Goal: Find specific page/section: Find specific page/section

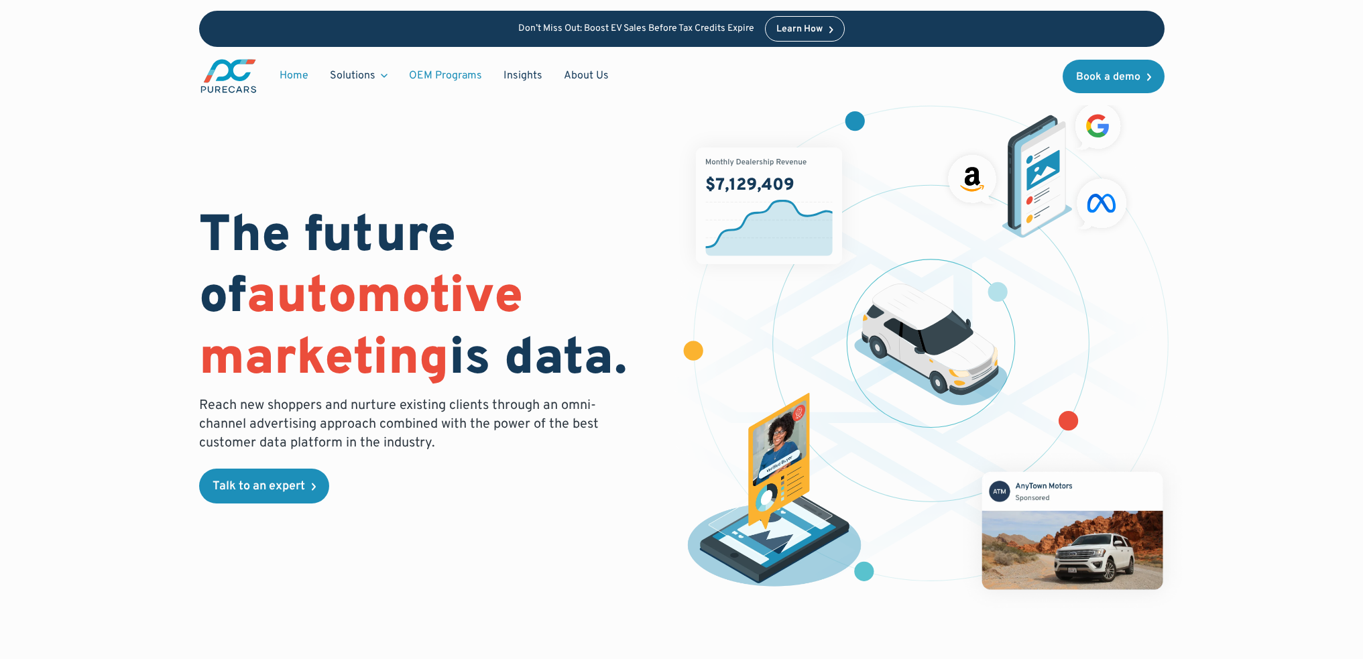
click at [445, 74] on link "OEM Programs" at bounding box center [445, 75] width 95 height 25
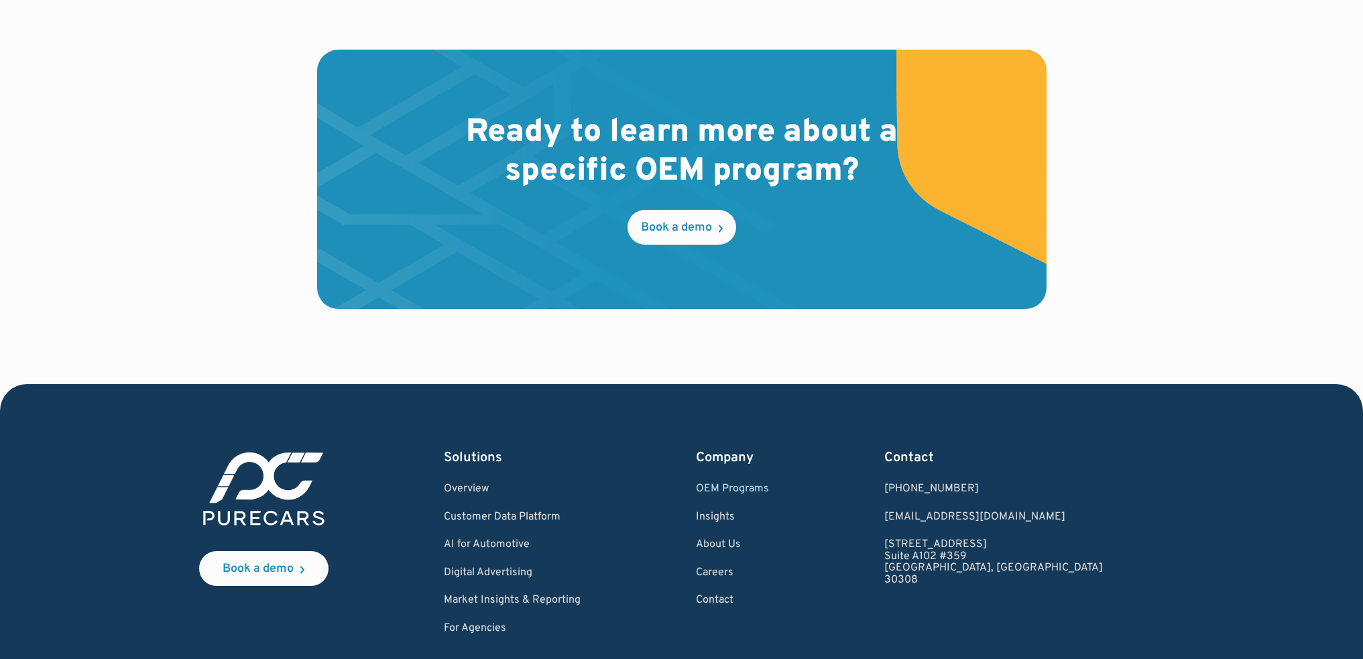
scroll to position [2207, 0]
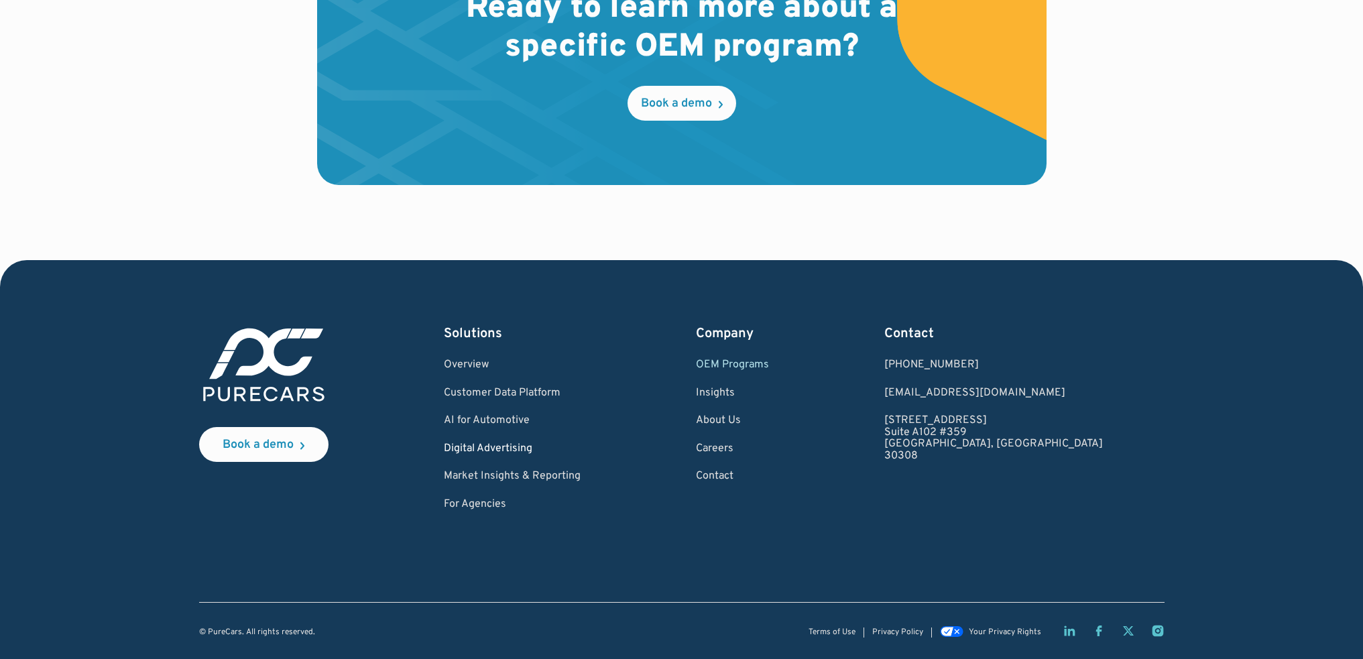
click at [534, 447] on link "Digital Advertising" at bounding box center [512, 449] width 137 height 12
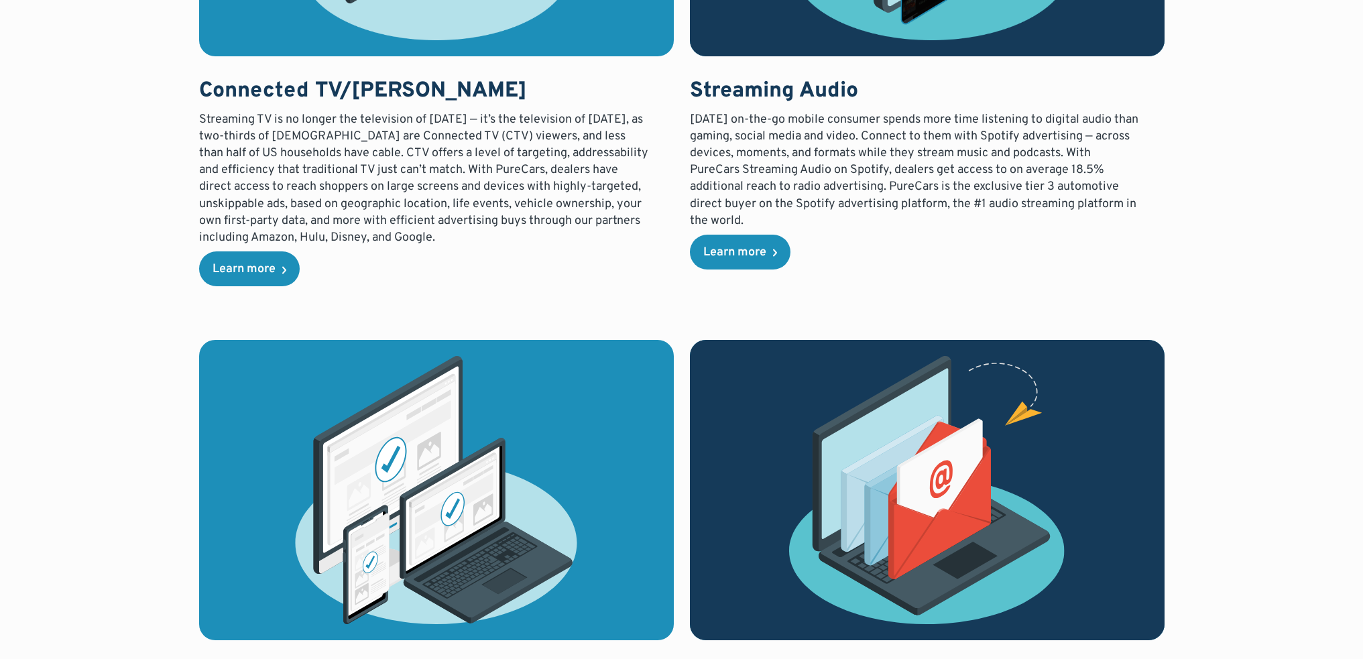
scroll to position [2429, 0]
